Goal: Information Seeking & Learning: Learn about a topic

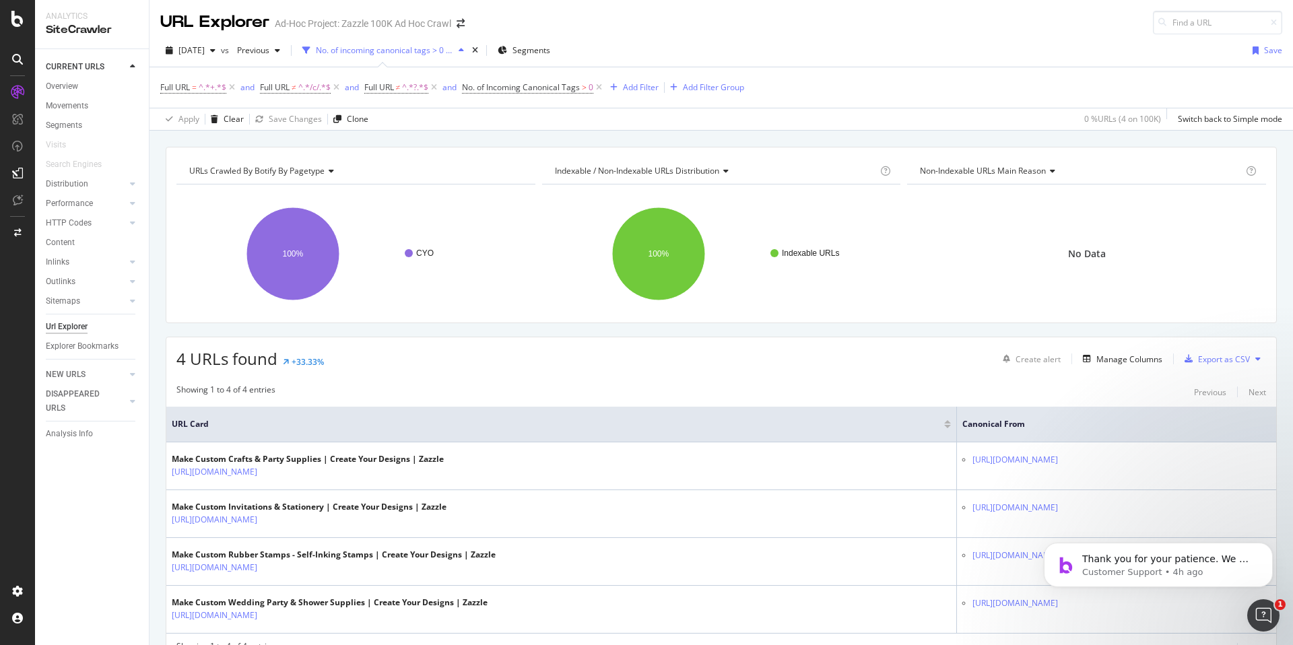
scroll to position [66, 0]
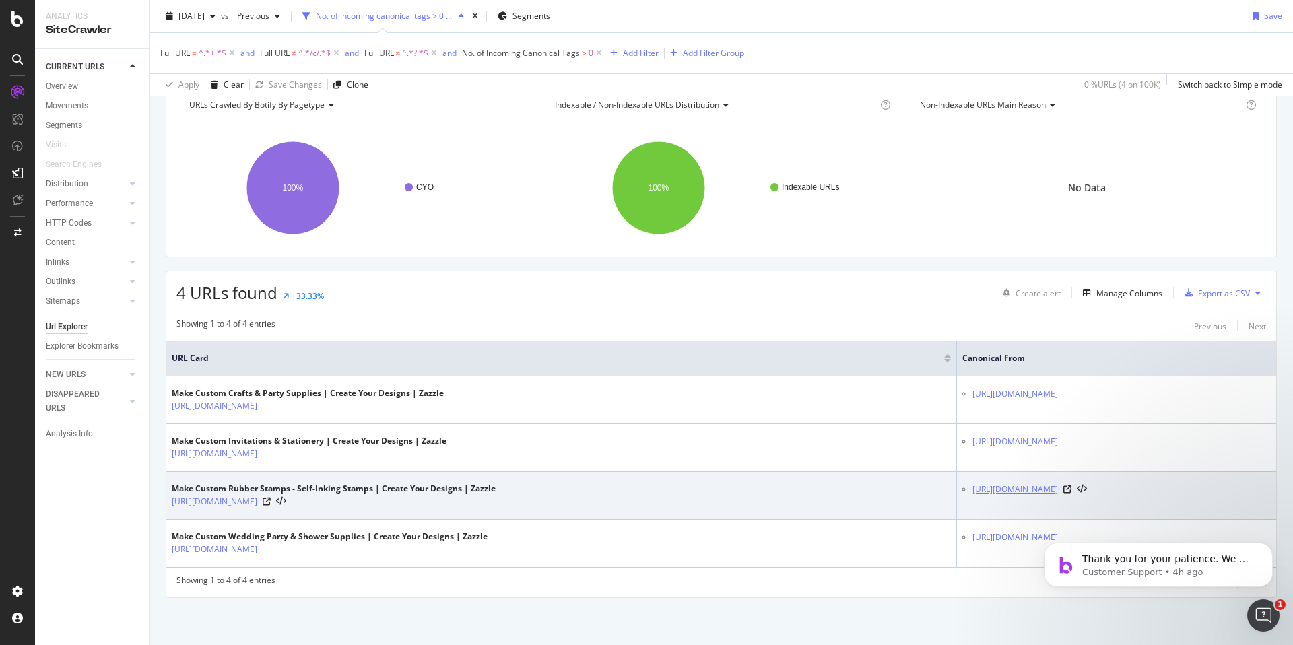
click at [973, 489] on link "[URL][DOMAIN_NAME]" at bounding box center [1016, 489] width 86 height 13
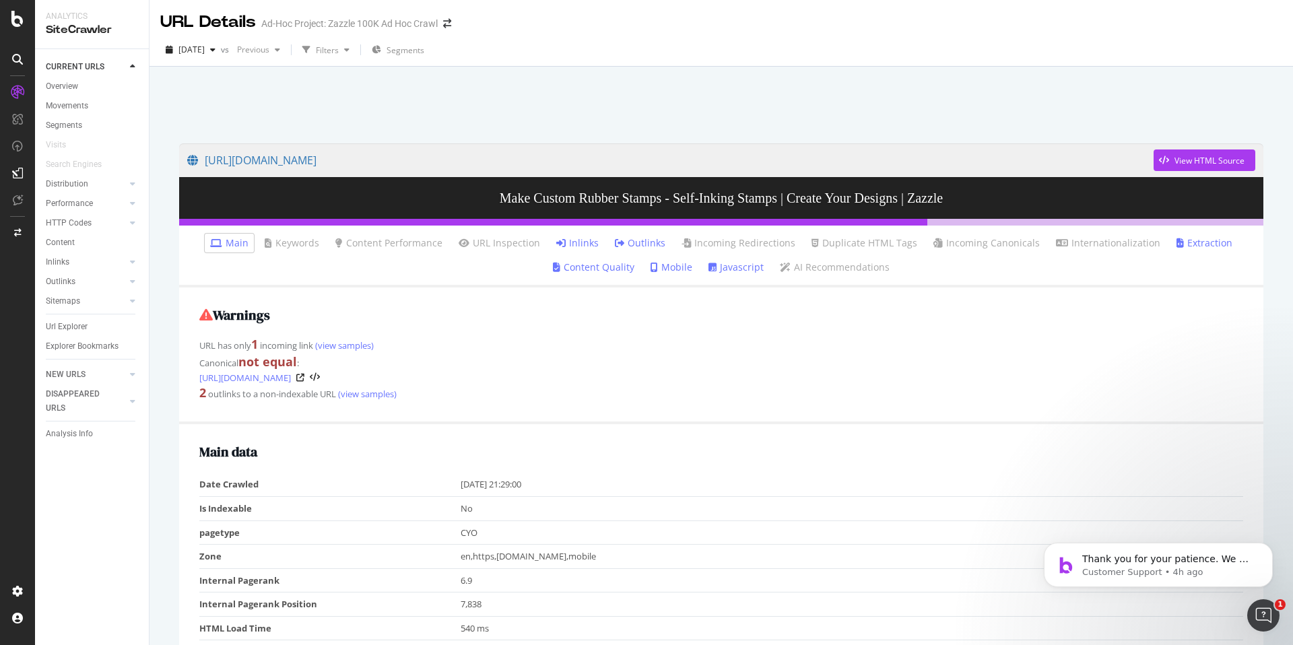
click at [584, 242] on link "Inlinks" at bounding box center [577, 242] width 42 height 13
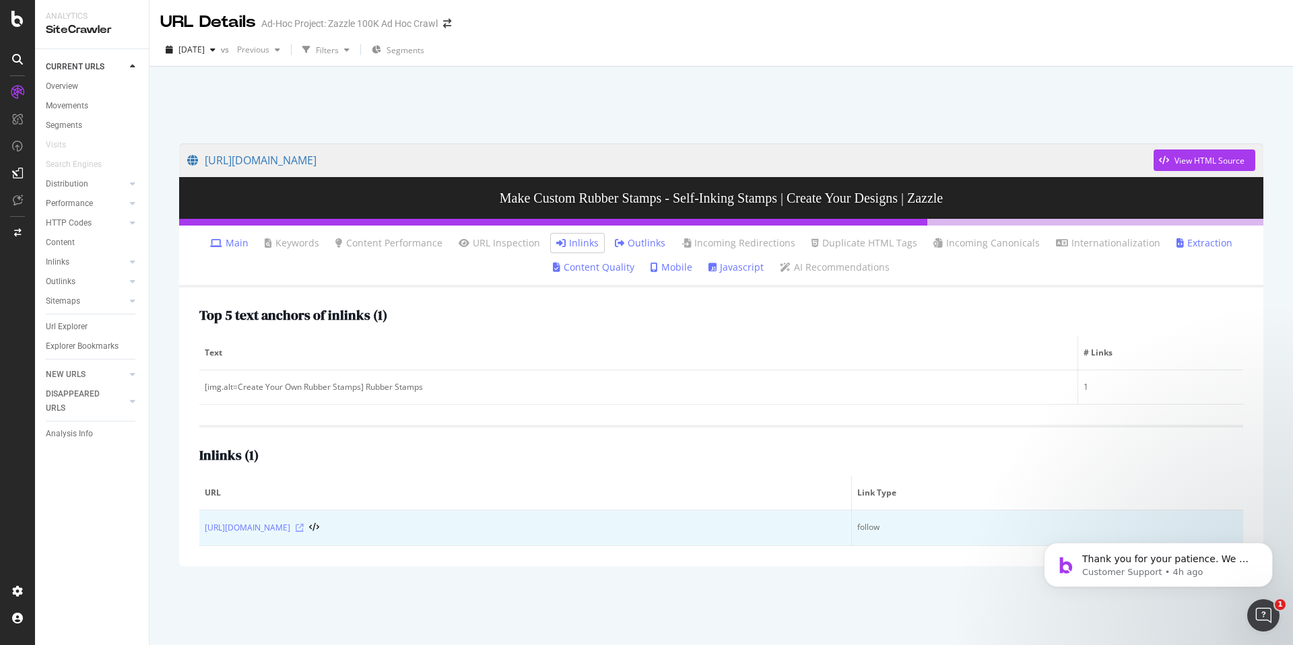
click at [304, 525] on icon at bounding box center [300, 528] width 8 height 8
